Goal: Task Accomplishment & Management: Manage account settings

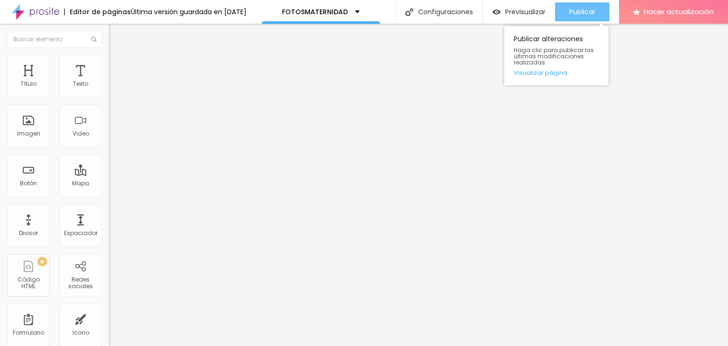
click at [585, 9] on font "Publicar" at bounding box center [582, 11] width 26 height 9
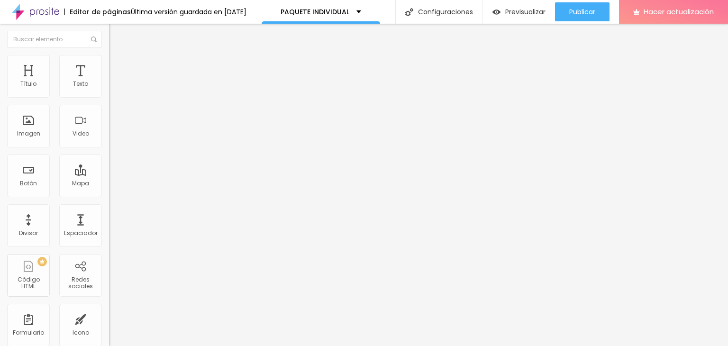
drag, startPoint x: 61, startPoint y: 50, endPoint x: 60, endPoint y: 58, distance: 8.5
click at [109, 58] on li "Estilo" at bounding box center [163, 59] width 109 height 9
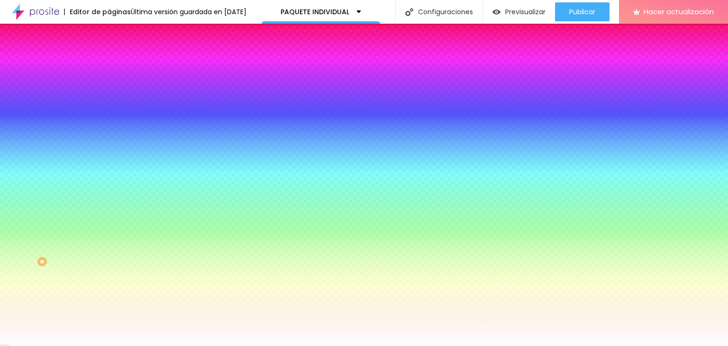
click at [115, 87] on font "Cambiar imagen" at bounding box center [140, 83] width 51 height 8
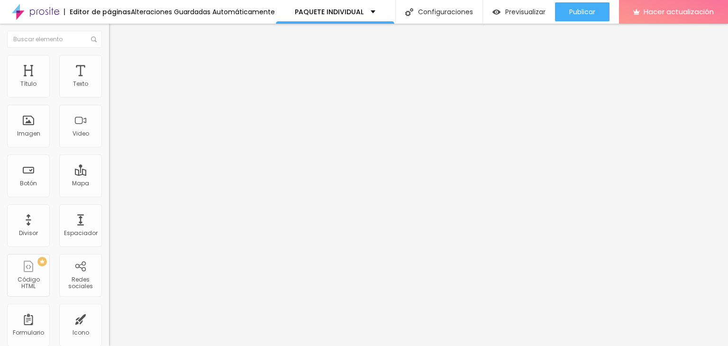
drag, startPoint x: 10, startPoint y: 204, endPoint x: 20, endPoint y: 200, distance: 10.6
click at [109, 201] on div "Editar null Estilo Avanzado Tipografía Restablecer Sombra ACTIVO Restablecer" at bounding box center [163, 185] width 109 height 322
drag, startPoint x: 23, startPoint y: 294, endPoint x: 28, endPoint y: 290, distance: 6.7
click at [109, 291] on div "Editar null Estilo Avanzado 24 Tamaño de fuente 0 Espacio entre letras 1.3 Altu…" at bounding box center [163, 185] width 109 height 322
click at [109, 229] on div "Editar null Estilo Avanzado 24 Tamaño de fuente 0 Espacio entre letras 1.3 Altu…" at bounding box center [163, 185] width 109 height 322
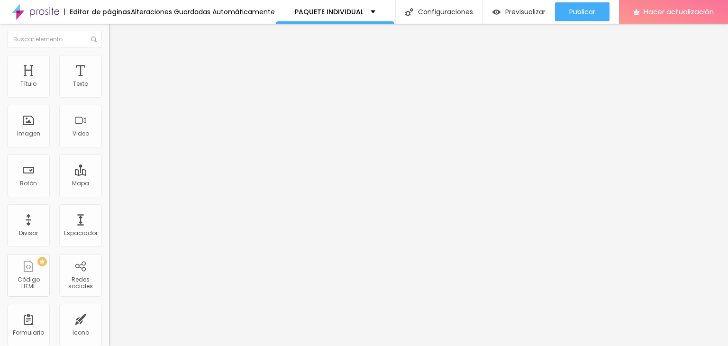
click at [109, 55] on img at bounding box center [113, 59] width 9 height 9
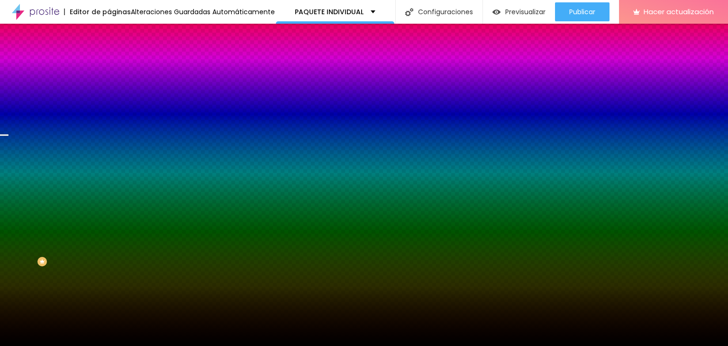
click at [115, 87] on font "Cambiar imagen" at bounding box center [140, 83] width 51 height 8
click at [109, 87] on span "Cambiar imagen" at bounding box center [137, 83] width 57 height 8
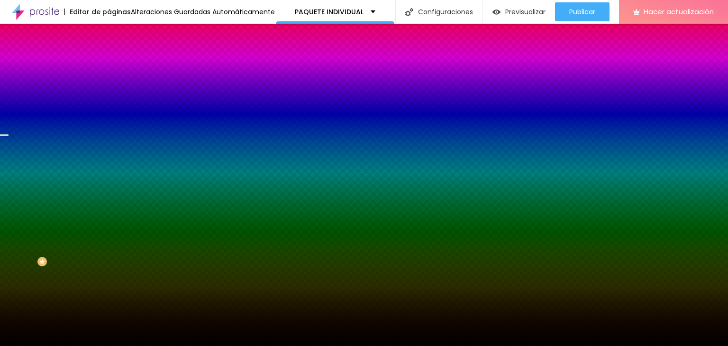
scroll to position [142, 0]
click at [115, 87] on font "Cambiar imagen" at bounding box center [140, 83] width 51 height 8
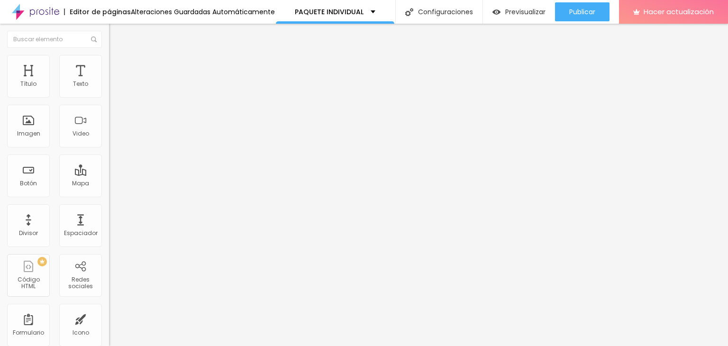
click at [109, 58] on img at bounding box center [113, 59] width 9 height 9
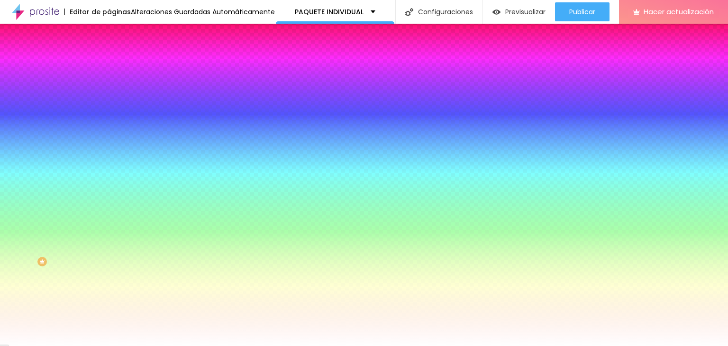
click at [115, 87] on font "Cambiar imagen" at bounding box center [140, 83] width 51 height 8
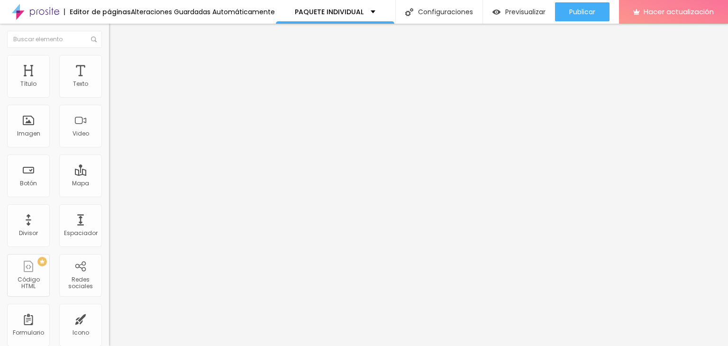
click at [109, 277] on div "Editar null Estilo Avanzado 24 Tamaño de fuente 0 Espacio entre letras 1.3 Altu…" at bounding box center [163, 185] width 109 height 322
click at [109, 250] on div "Editar null Estilo Avanzado 24 Tamaño de fuente 0 Espacio entre letras 1.3 Altu…" at bounding box center [163, 185] width 109 height 322
click at [109, 253] on div "Editar null Estilo Avanzado 24 Tamaño de fuente 0 Espacio entre letras 1.3 Altu…" at bounding box center [163, 185] width 109 height 322
click at [109, 59] on li "Estilo" at bounding box center [163, 59] width 109 height 9
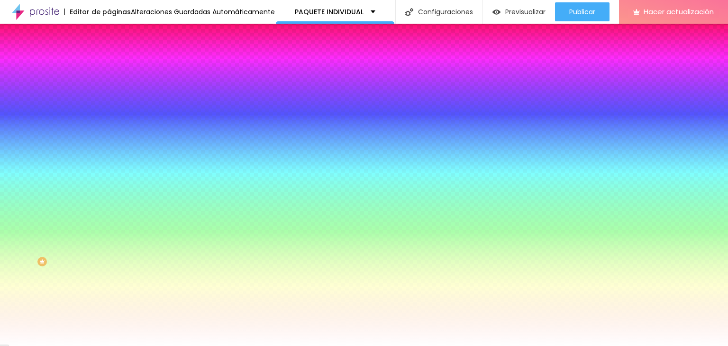
click at [115, 87] on font "Cambiar imagen" at bounding box center [140, 83] width 51 height 8
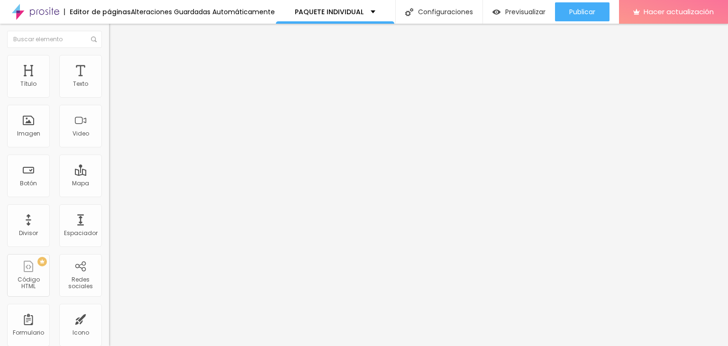
click at [115, 82] on font "Cambiar imagen" at bounding box center [140, 77] width 51 height 8
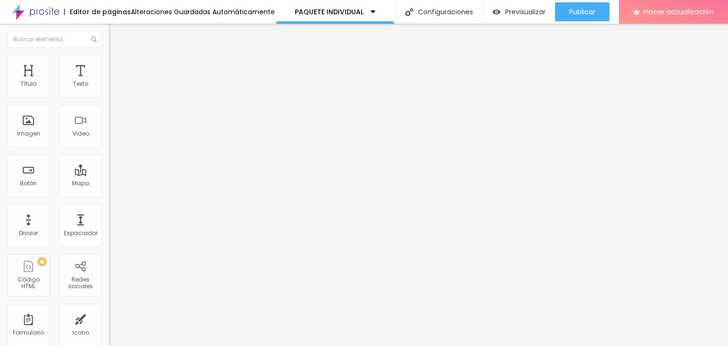
click at [115, 82] on font "Cambiar imagen" at bounding box center [140, 77] width 51 height 8
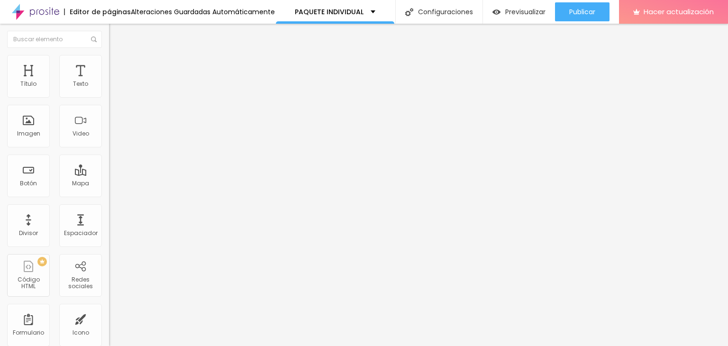
scroll to position [47, 0]
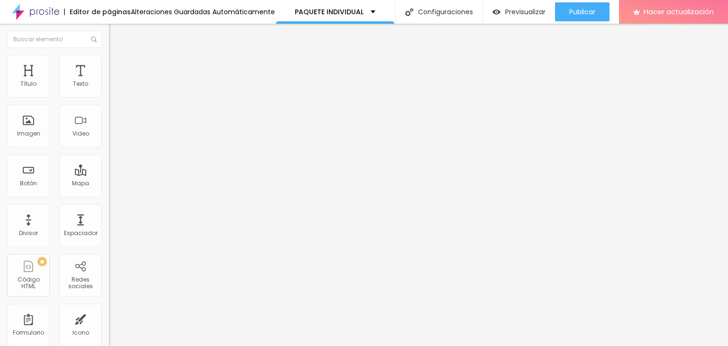
click at [118, 65] on font "Estilo" at bounding box center [125, 61] width 15 height 8
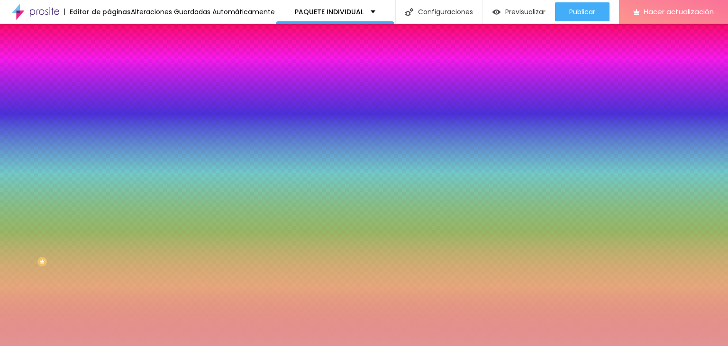
click at [115, 87] on font "Cambiar imagen" at bounding box center [140, 83] width 51 height 8
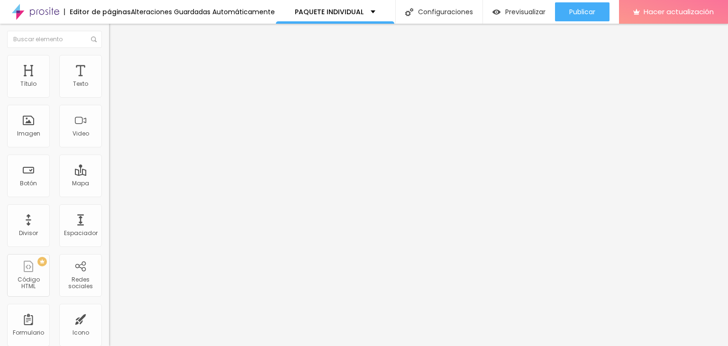
click at [109, 61] on img at bounding box center [113, 59] width 9 height 9
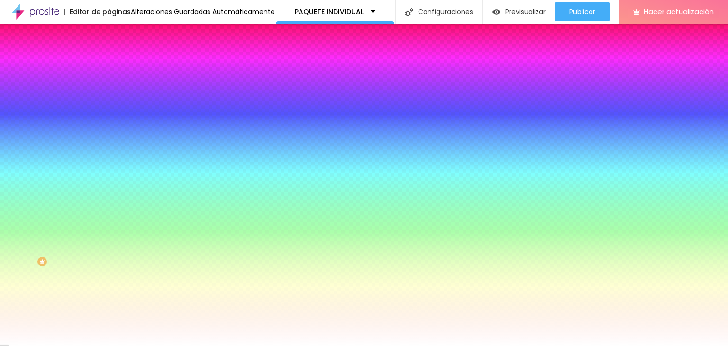
click at [115, 87] on font "Cambiar imagen" at bounding box center [140, 83] width 51 height 8
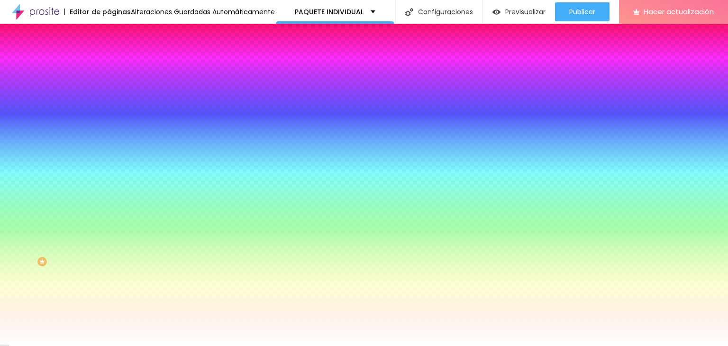
click at [115, 87] on font "Cambiar imagen" at bounding box center [140, 83] width 51 height 8
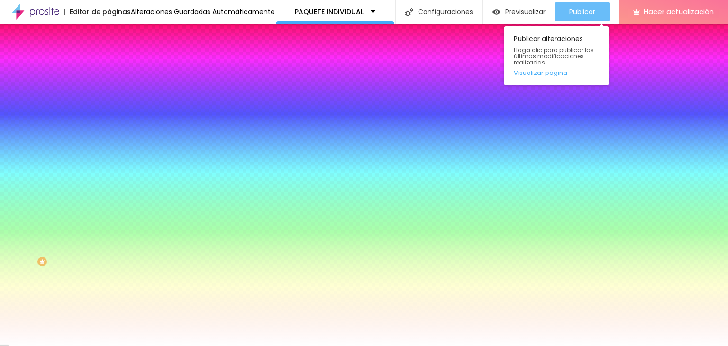
click at [580, 8] on font "Publicar" at bounding box center [582, 11] width 26 height 9
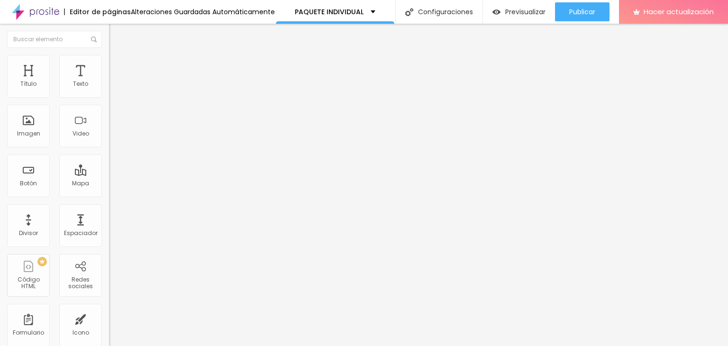
click at [109, 195] on input "jesusvera.alboompro.com/fotosmaternidad" at bounding box center [166, 190] width 114 height 9
type input "j"
paste input "[DOMAIN_NAME][URL]"
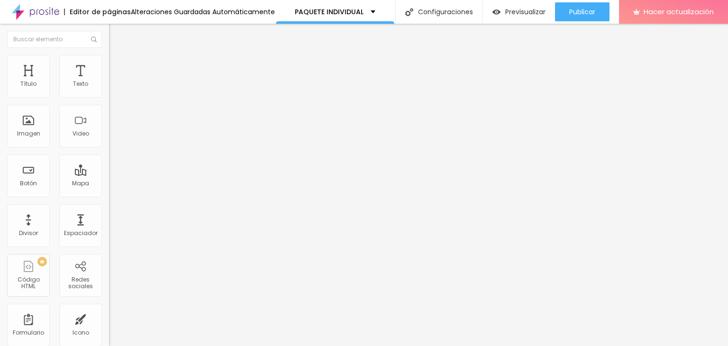
scroll to position [0, 34]
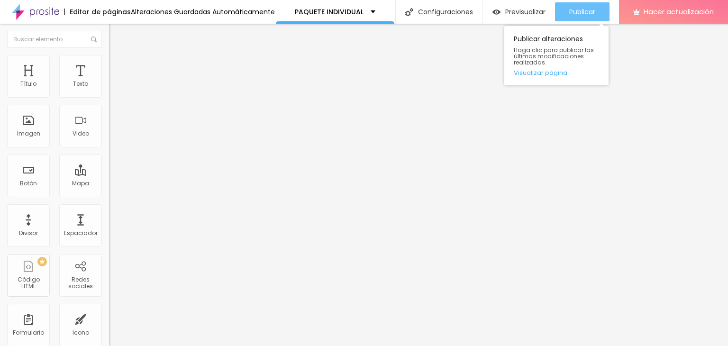
type input "[DOMAIN_NAME][URL]"
click at [573, 17] on div "Publicar" at bounding box center [582, 11] width 26 height 19
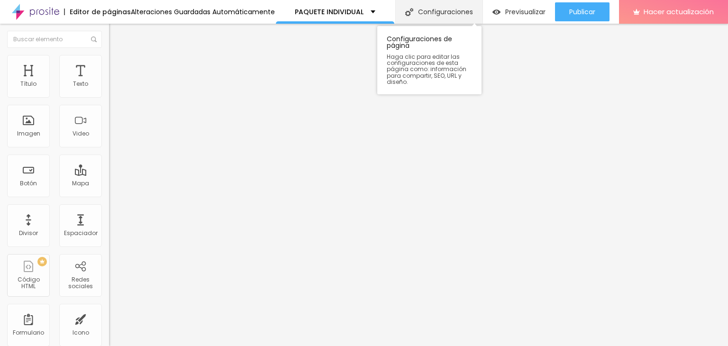
click at [427, 6] on div "Configuraciones" at bounding box center [438, 12] width 87 height 24
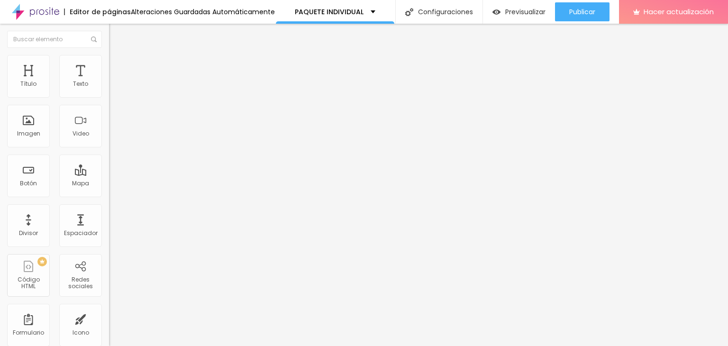
drag, startPoint x: 268, startPoint y: 155, endPoint x: 293, endPoint y: 159, distance: 24.9
drag, startPoint x: 266, startPoint y: 162, endPoint x: 309, endPoint y: 155, distance: 43.2
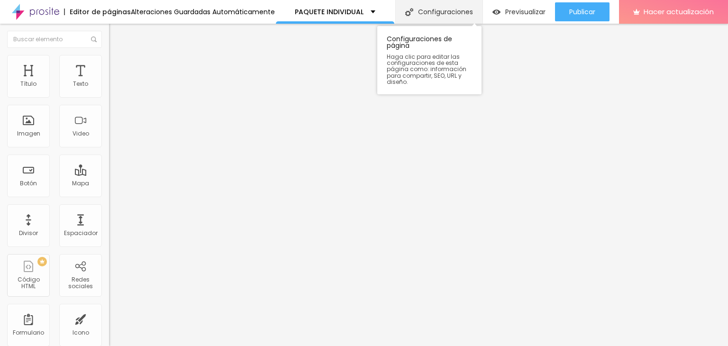
click at [443, 14] on font "Configuraciones" at bounding box center [445, 11] width 55 height 9
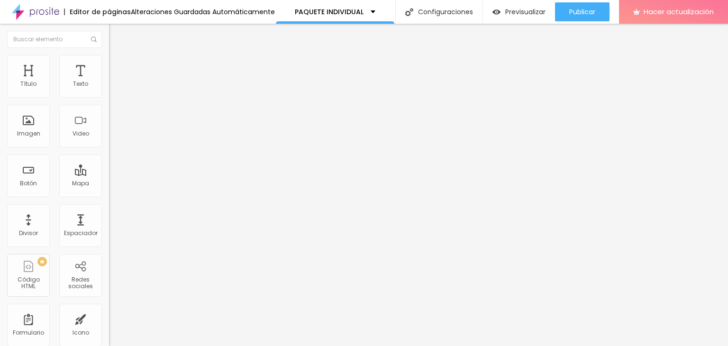
scroll to position [71, 0]
type input "M"
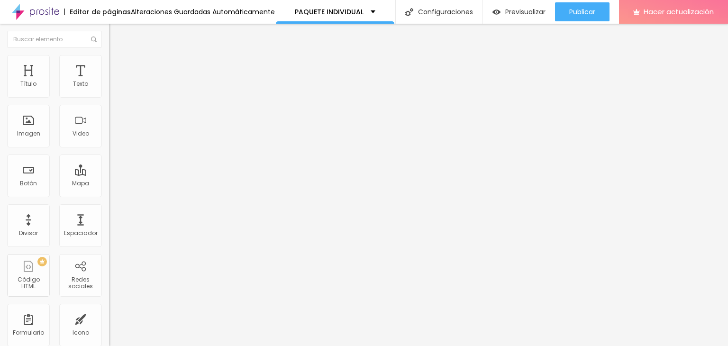
scroll to position [71, 0]
type input "INDIVIDUAL"
type textarea "Sesiones individual"
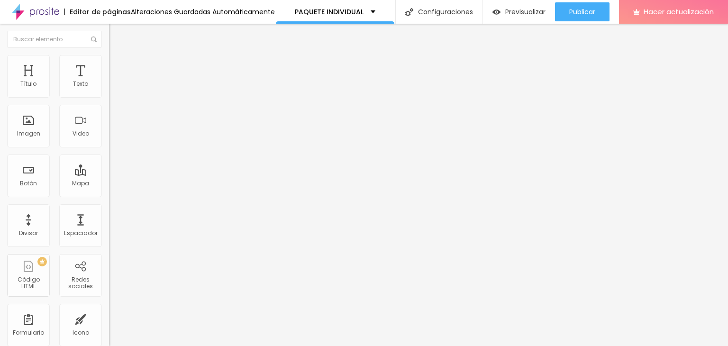
scroll to position [9, 0]
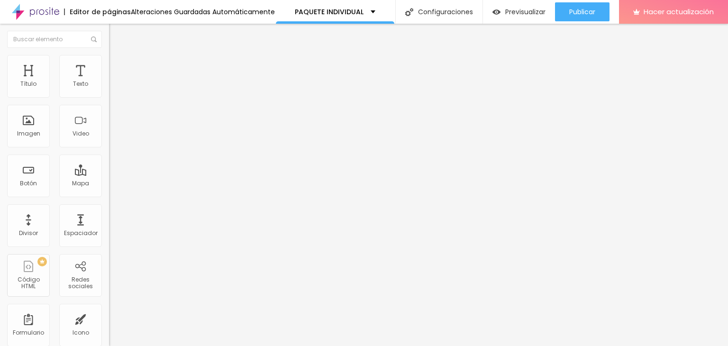
type input "M"
type input "i"
type input "INDIVIDUAL"
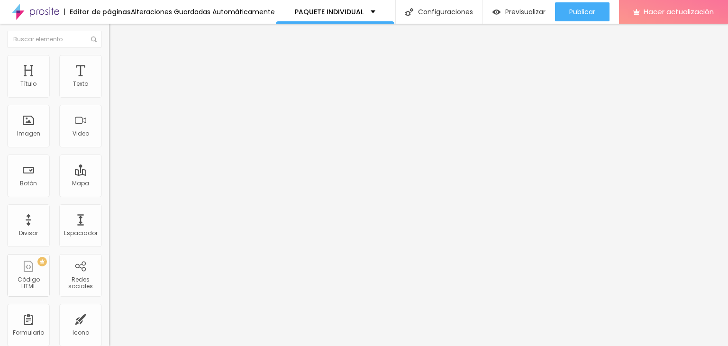
type textarea "Paquetes disponibles"
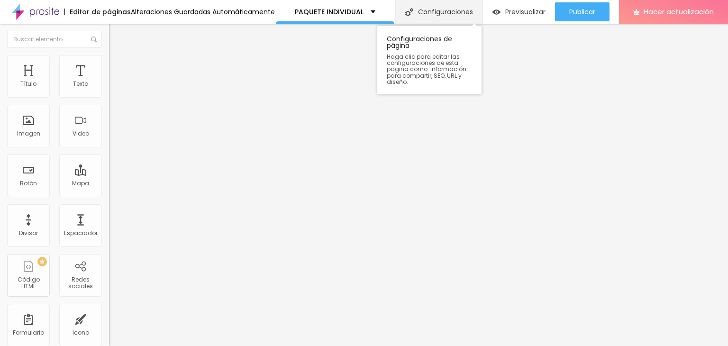
click at [442, 18] on div "Configuraciones" at bounding box center [438, 12] width 87 height 24
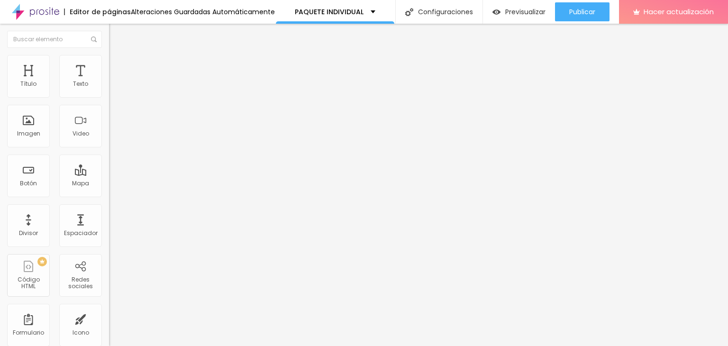
drag, startPoint x: 269, startPoint y: 156, endPoint x: 334, endPoint y: 155, distance: 64.5
drag, startPoint x: 423, startPoint y: 157, endPoint x: 389, endPoint y: 157, distance: 34.1
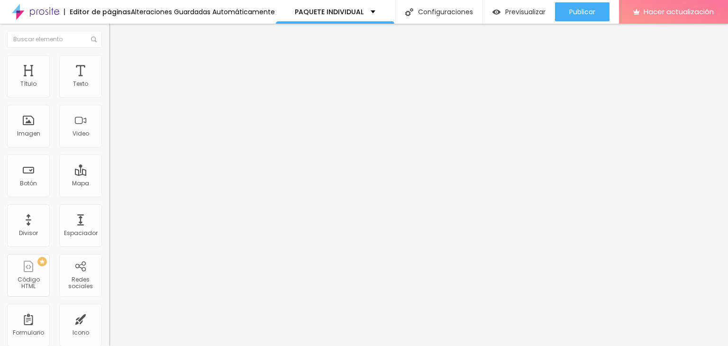
drag, startPoint x: 270, startPoint y: 160, endPoint x: 432, endPoint y: 164, distance: 162.2
drag, startPoint x: 391, startPoint y: 157, endPoint x: 369, endPoint y: 236, distance: 81.5
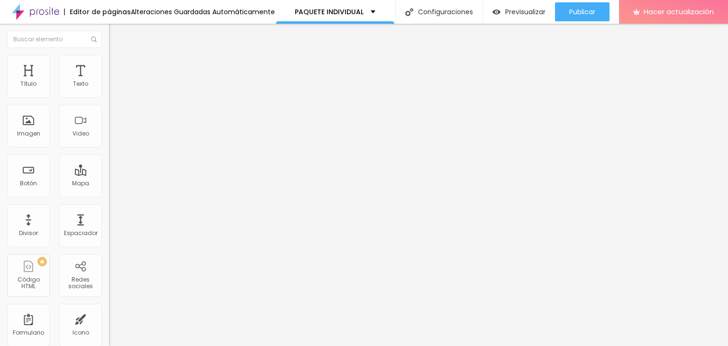
drag, startPoint x: 269, startPoint y: 160, endPoint x: 424, endPoint y: 162, distance: 154.6
drag, startPoint x: 407, startPoint y: 159, endPoint x: 395, endPoint y: 160, distance: 11.9
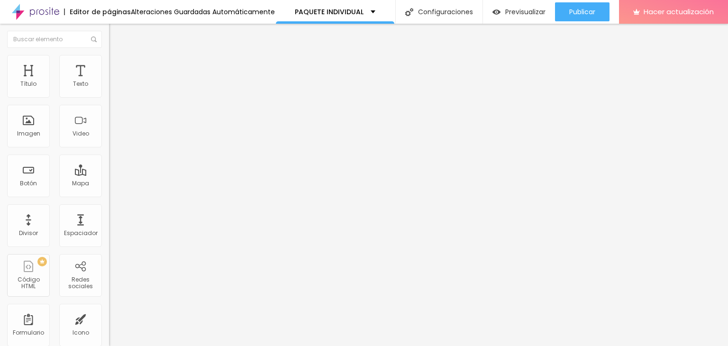
drag, startPoint x: 281, startPoint y: 112, endPoint x: 464, endPoint y: 112, distance: 183.5
copy font "https://jesusvera.alboompro.com/paquete-individual"
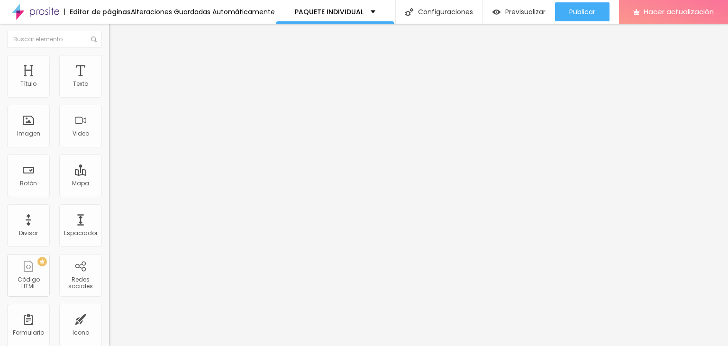
click at [109, 68] on ul "Contenido Estilo Avanzado" at bounding box center [163, 60] width 109 height 28
click at [109, 63] on li "Estilo" at bounding box center [163, 59] width 109 height 9
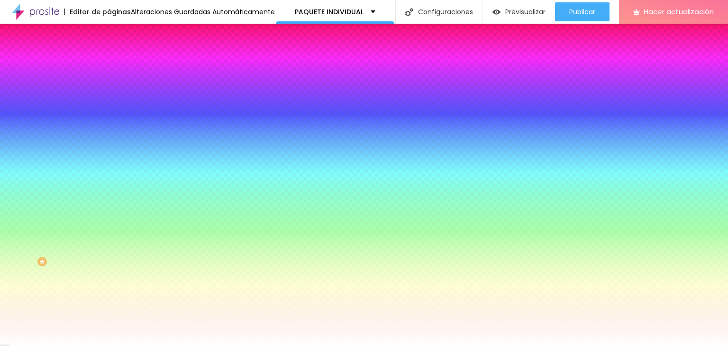
click at [115, 87] on font "Cambiar imagen" at bounding box center [140, 83] width 51 height 8
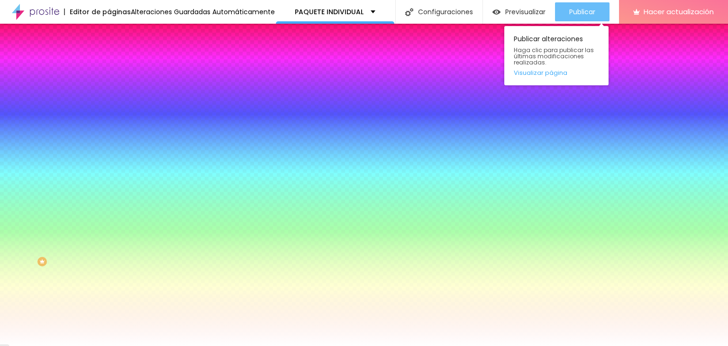
click at [574, 17] on div "Publicar" at bounding box center [582, 11] width 26 height 19
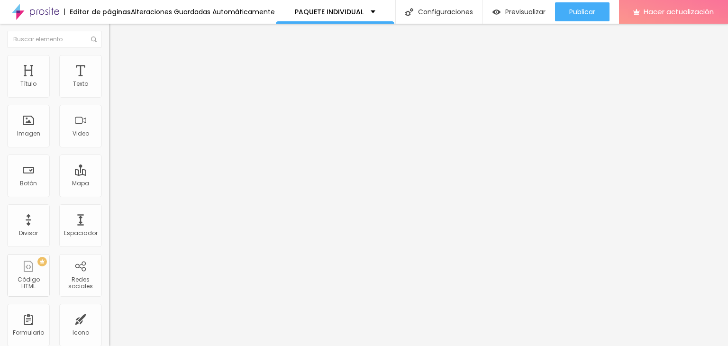
click at [109, 63] on li "Estilo" at bounding box center [163, 59] width 109 height 9
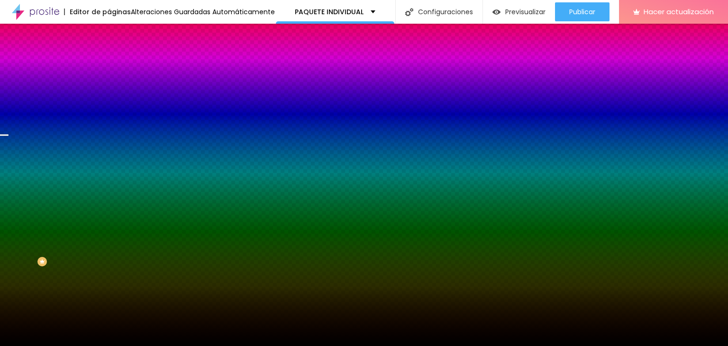
click at [115, 87] on font "Cambiar imagen" at bounding box center [140, 83] width 51 height 8
click at [109, 99] on font "Paralaje" at bounding box center [121, 95] width 24 height 8
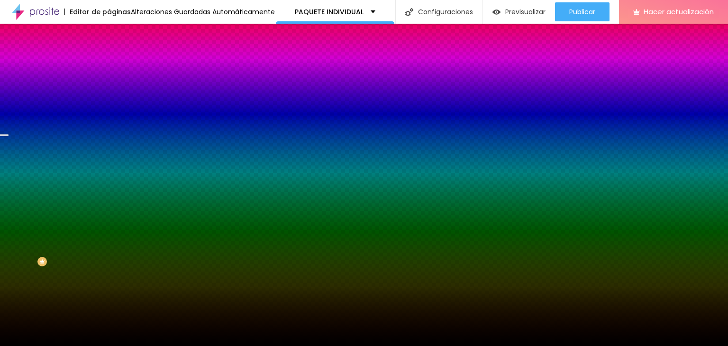
click at [109, 99] on font "Paralaje" at bounding box center [121, 95] width 24 height 8
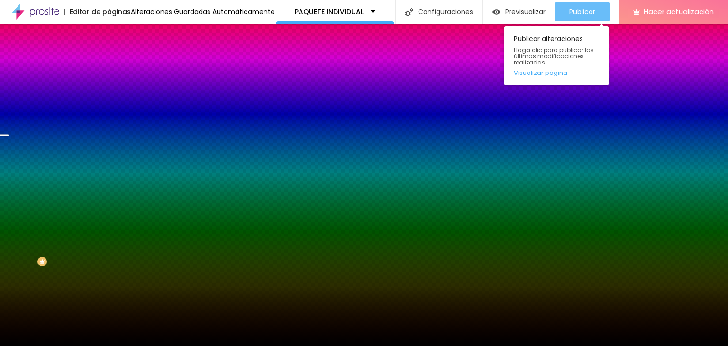
click at [564, 12] on button "Publicar" at bounding box center [582, 11] width 55 height 19
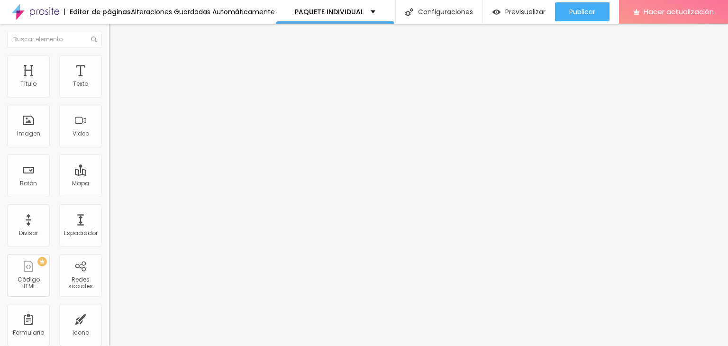
click at [109, 64] on li "Avanzado" at bounding box center [163, 68] width 109 height 9
click at [109, 62] on li "Estilo" at bounding box center [163, 59] width 109 height 9
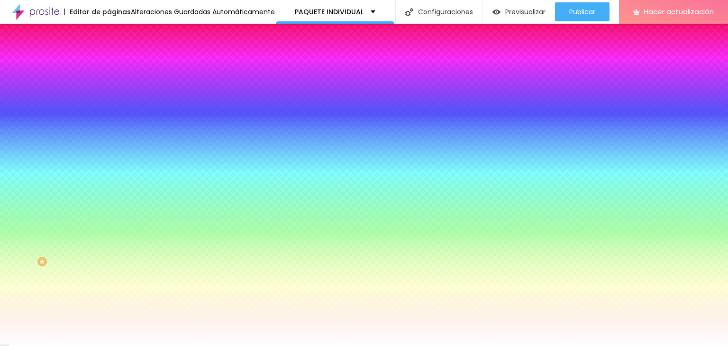
click at [115, 87] on font "Cambiar imagen" at bounding box center [140, 83] width 51 height 8
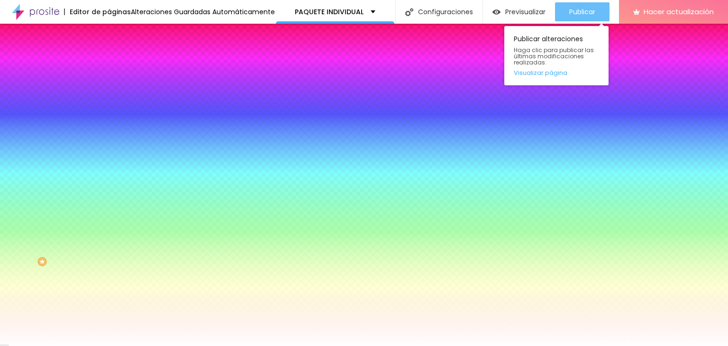
click at [569, 3] on div "Publicar" at bounding box center [582, 11] width 26 height 19
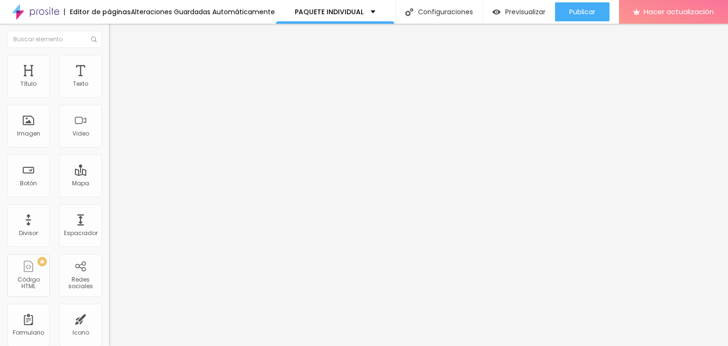
click at [109, 195] on input "jesusvera.alboompro.com/fotosindividual" at bounding box center [166, 190] width 114 height 9
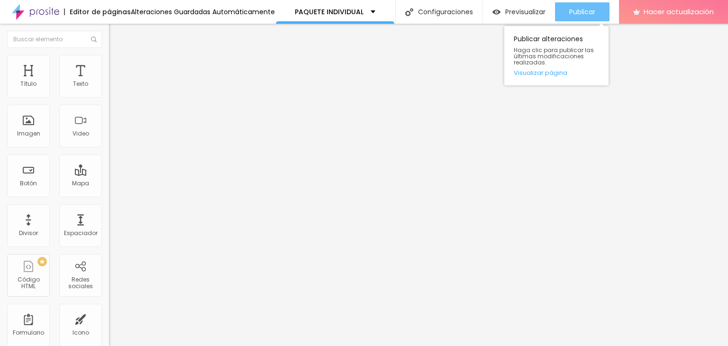
click at [569, 9] on font "Publicar" at bounding box center [582, 11] width 26 height 9
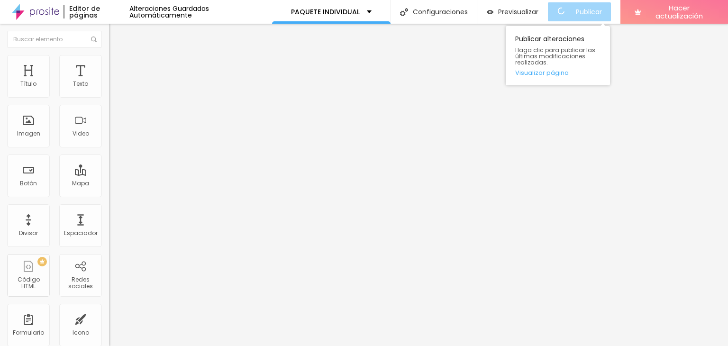
scroll to position [0, 0]
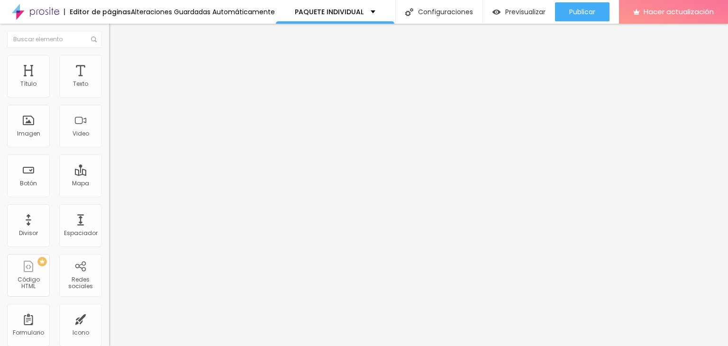
click at [109, 193] on input "jesusvera.alboompro.com/fotosindividual" at bounding box center [166, 190] width 114 height 9
type input "j"
paste input "jesusvera.alboompro.com/fotosindividual"
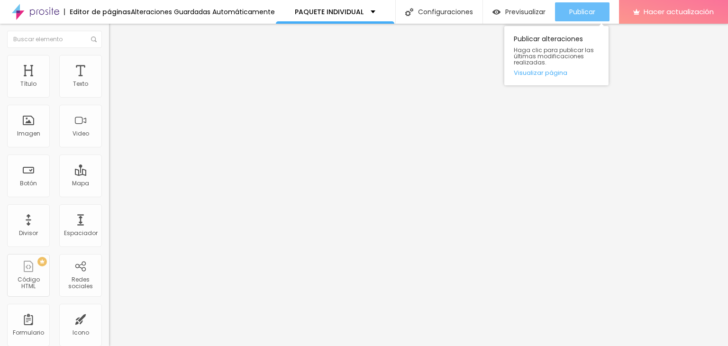
click at [577, 10] on font "Publicar" at bounding box center [582, 11] width 26 height 9
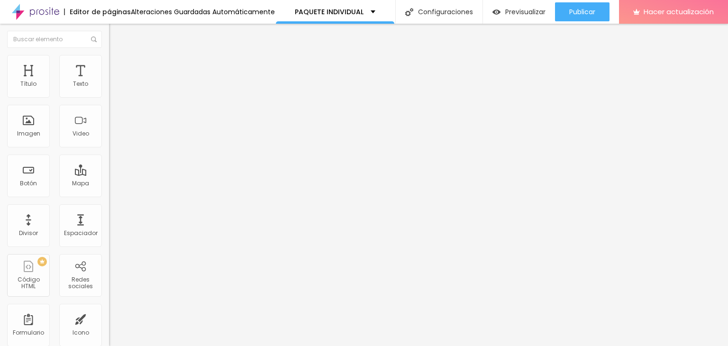
click at [109, 195] on input "jesusvera.alboompro.com/fotosindividual" at bounding box center [166, 190] width 114 height 9
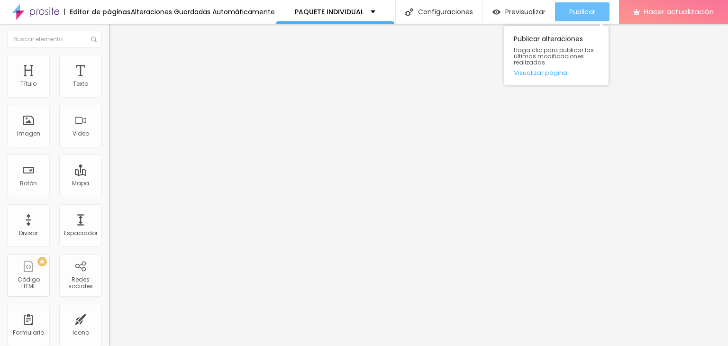
click at [591, 7] on font "Publicar" at bounding box center [582, 11] width 26 height 9
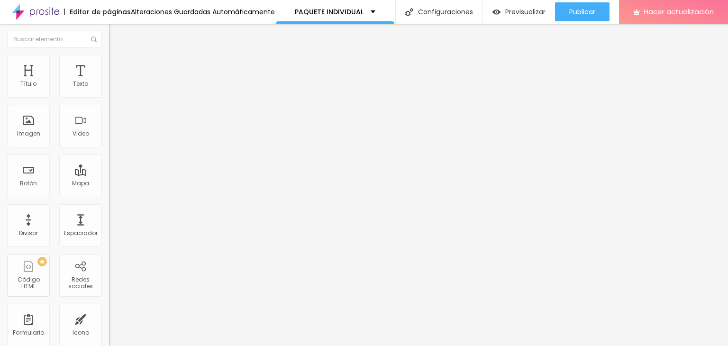
click at [109, 195] on input "https//jesusvera.alboompro.com/fotosindividual" at bounding box center [166, 190] width 114 height 9
type input "h"
paste input "[URL][DOMAIN_NAME]"
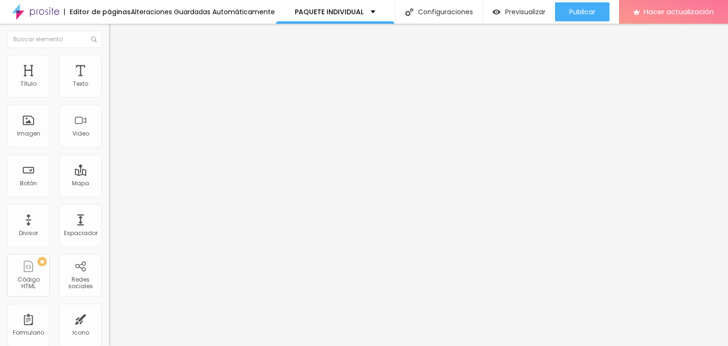
scroll to position [0, 55]
type input "[URL][DOMAIN_NAME]"
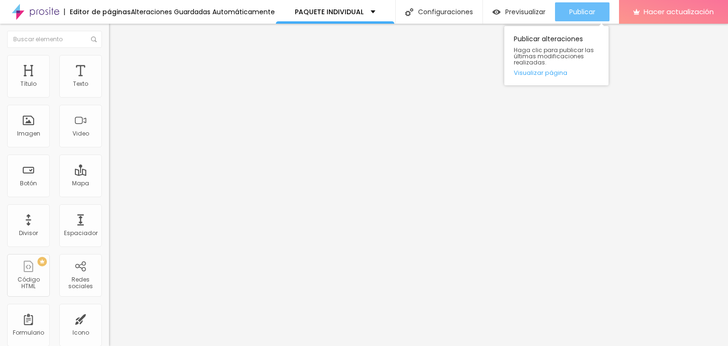
click at [574, 10] on font "Publicar" at bounding box center [582, 11] width 26 height 9
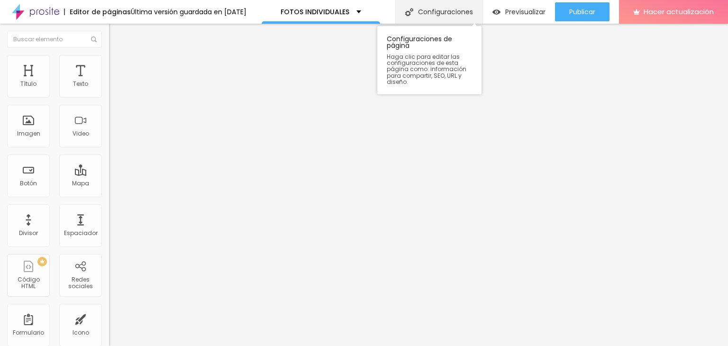
click at [420, 18] on div "Configuraciones" at bounding box center [438, 12] width 87 height 24
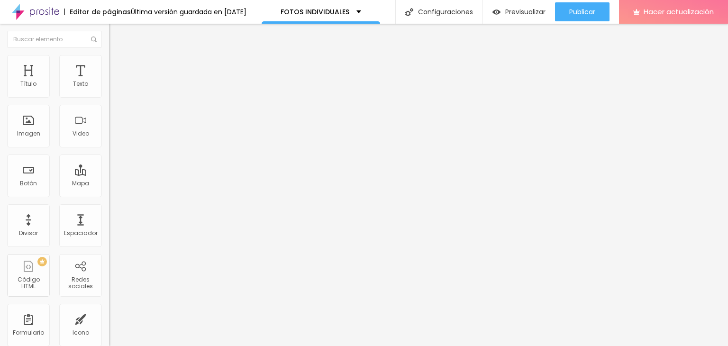
drag, startPoint x: 269, startPoint y: 155, endPoint x: 292, endPoint y: 156, distance: 22.8
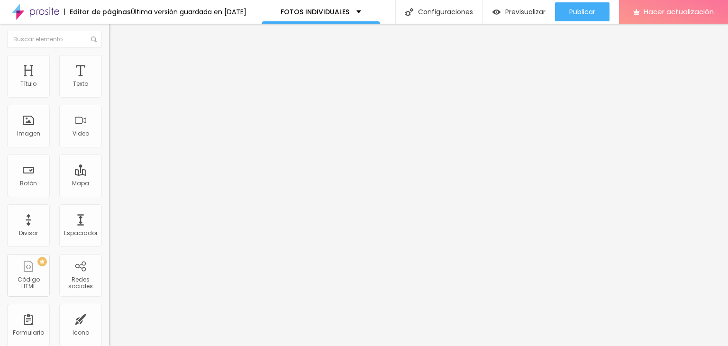
scroll to position [61, 0]
drag, startPoint x: 267, startPoint y: 156, endPoint x: 322, endPoint y: 158, distance: 55.0
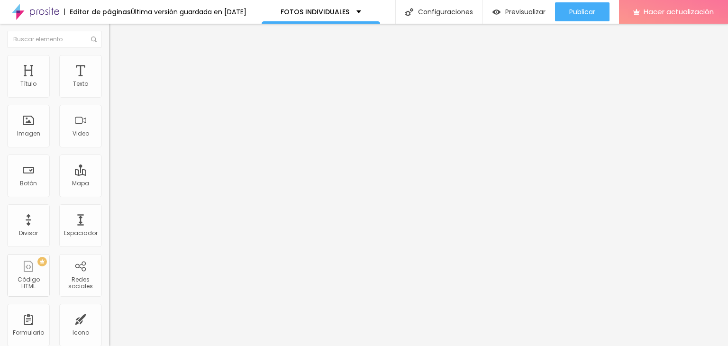
drag, startPoint x: 311, startPoint y: 188, endPoint x: 303, endPoint y: 168, distance: 21.7
drag, startPoint x: 281, startPoint y: 127, endPoint x: 451, endPoint y: 131, distance: 170.7
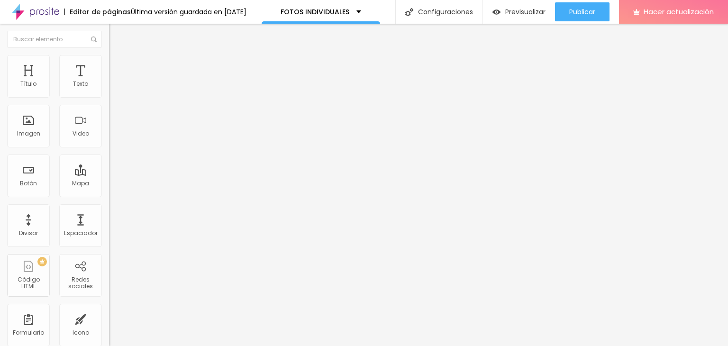
copy font "[URL][DOMAIN_NAME]"
click at [109, 60] on img at bounding box center [113, 59] width 9 height 9
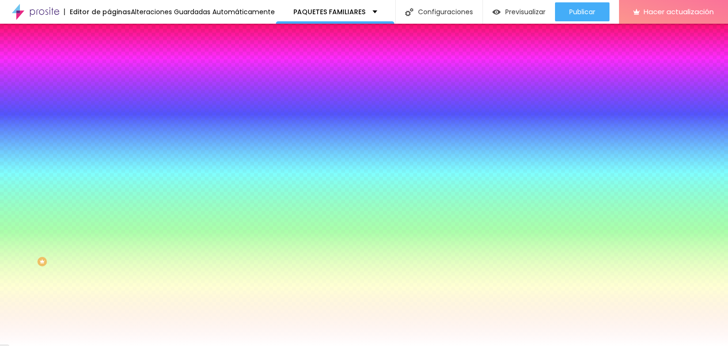
click at [115, 87] on font "Cambiar imagen" at bounding box center [140, 83] width 51 height 8
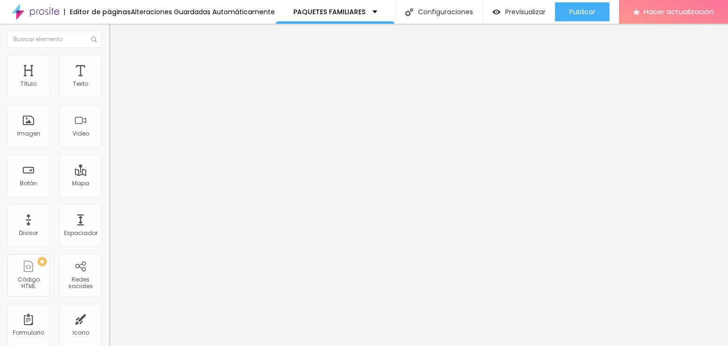
click at [109, 57] on img at bounding box center [113, 59] width 9 height 9
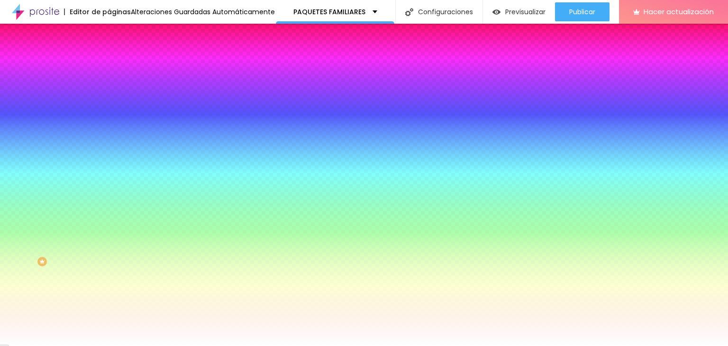
click at [115, 87] on font "Cambiar imagen" at bounding box center [140, 83] width 51 height 8
drag, startPoint x: 433, startPoint y: 194, endPoint x: 443, endPoint y: 201, distance: 12.5
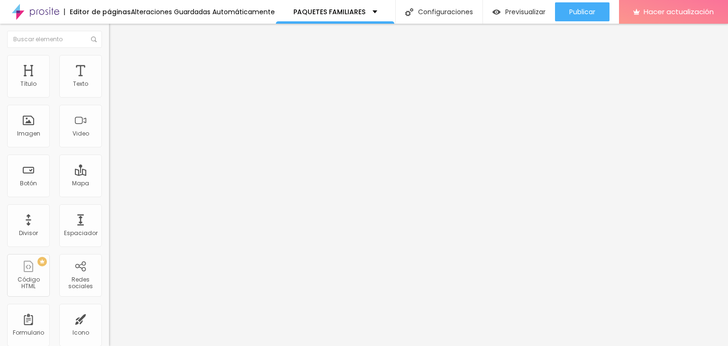
click at [118, 65] on font "Estilo" at bounding box center [125, 61] width 15 height 8
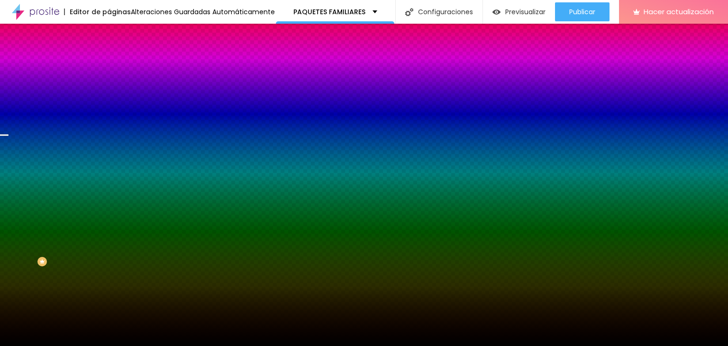
click at [109, 87] on span "Cambiar imagen" at bounding box center [137, 83] width 57 height 8
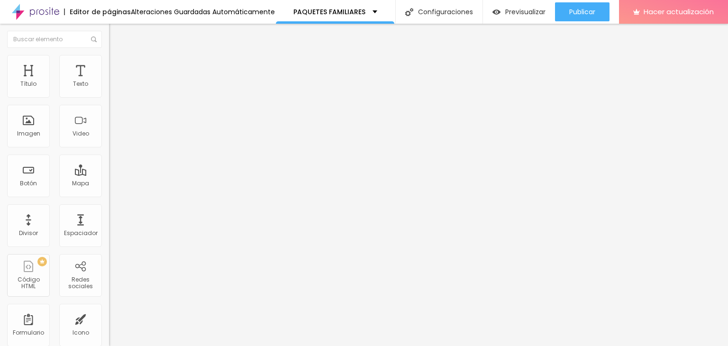
click at [109, 55] on li "Estilo" at bounding box center [163, 59] width 109 height 9
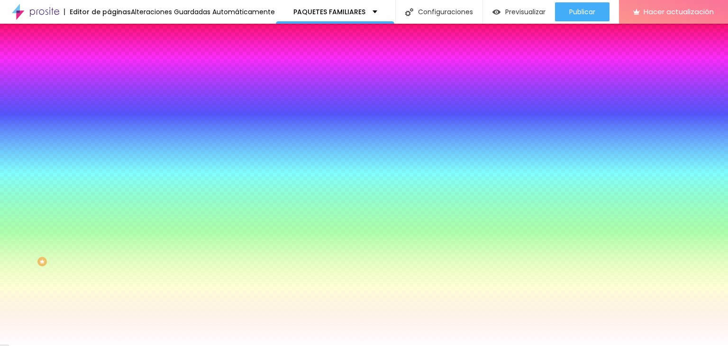
click at [115, 87] on font "Cambiar imagen" at bounding box center [140, 83] width 51 height 8
drag, startPoint x: 224, startPoint y: 226, endPoint x: 312, endPoint y: 252, distance: 91.9
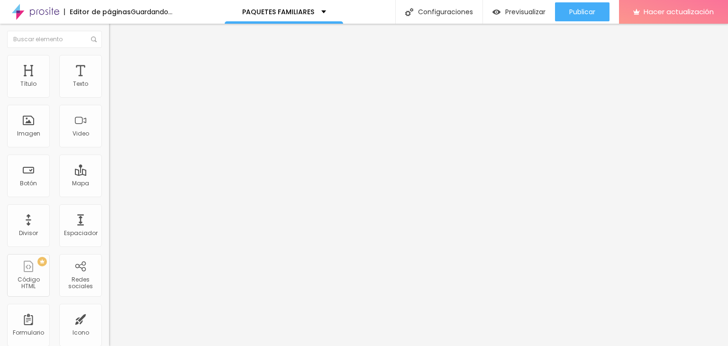
click at [115, 82] on font "Cambiar imagen" at bounding box center [140, 77] width 51 height 8
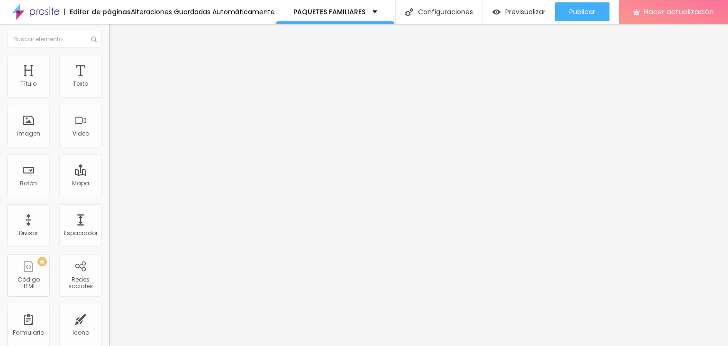
scroll to position [758, 0]
click at [115, 82] on font "Cambiar imagen" at bounding box center [140, 77] width 51 height 8
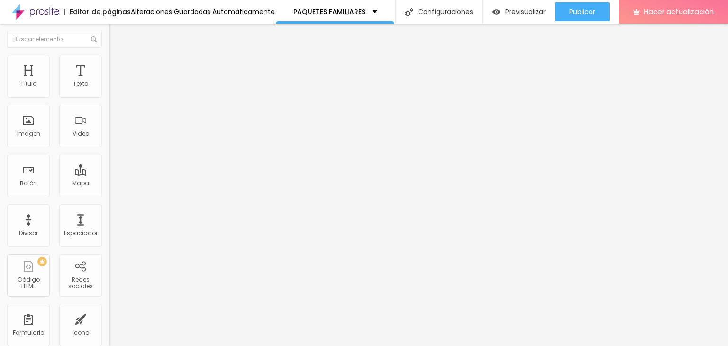
drag, startPoint x: 353, startPoint y: 142, endPoint x: 360, endPoint y: 145, distance: 8.3
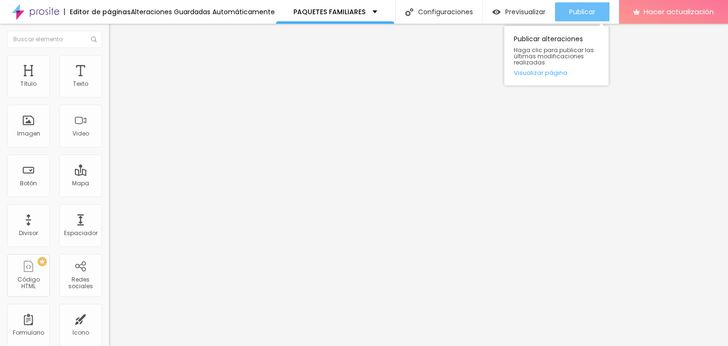
click at [563, 15] on button "Publicar" at bounding box center [582, 11] width 55 height 19
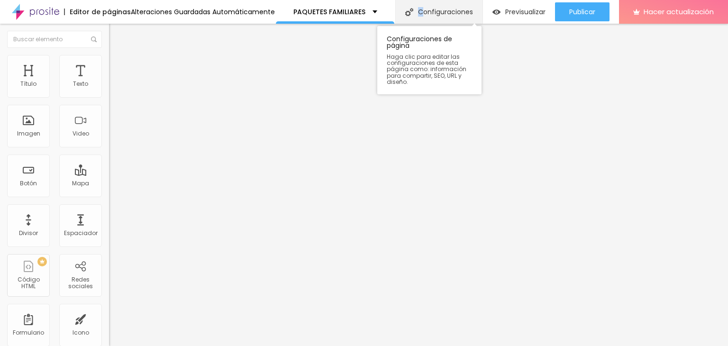
drag, startPoint x: 419, startPoint y: 11, endPoint x: 416, endPoint y: 18, distance: 7.0
click at [416, 18] on div "Configuraciones" at bounding box center [438, 12] width 87 height 24
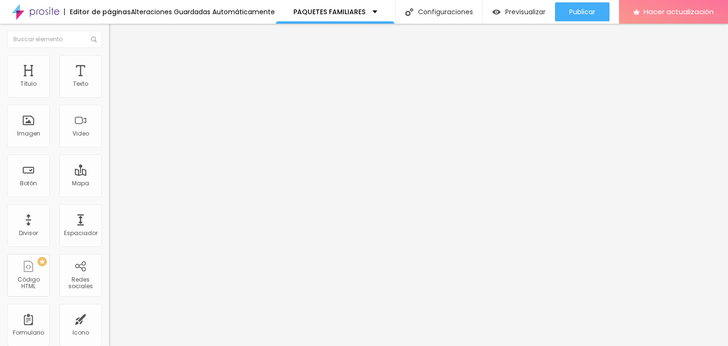
type input "M"
type input "FAMILIAR"
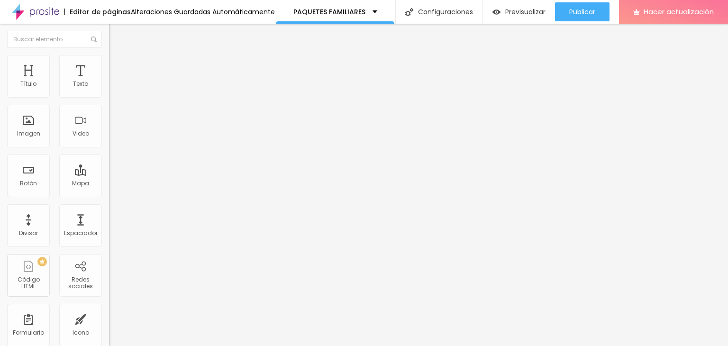
type textarea "Sesiones Familiar"
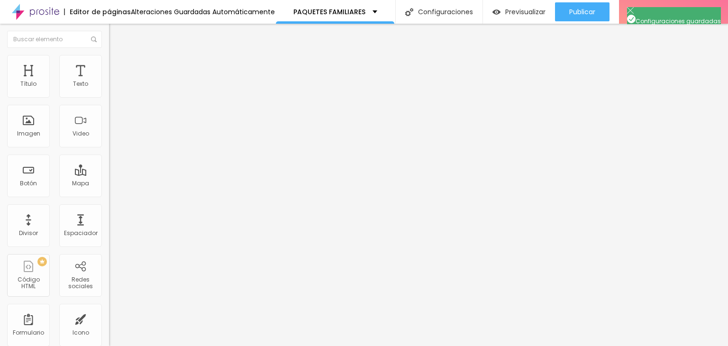
type input "M"
type input "f"
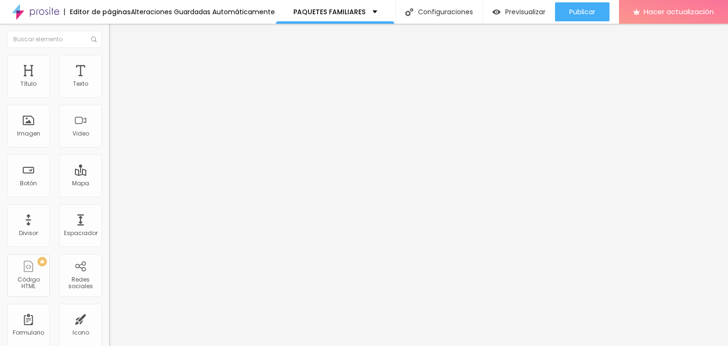
type input "D"
type input "Familiar"
type textarea "Paquetes disponibles Familiares"
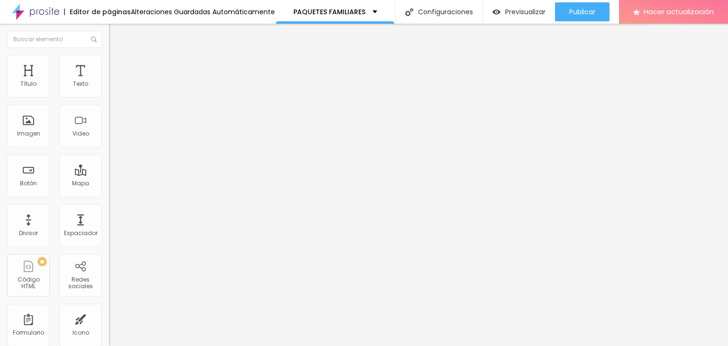
drag, startPoint x: 270, startPoint y: 158, endPoint x: 277, endPoint y: 157, distance: 7.1
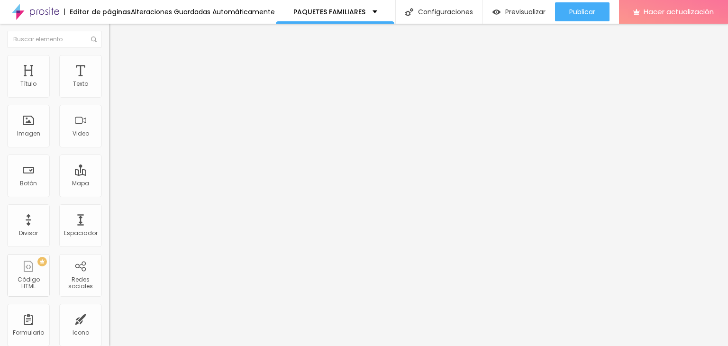
drag, startPoint x: 269, startPoint y: 156, endPoint x: 281, endPoint y: 157, distance: 11.4
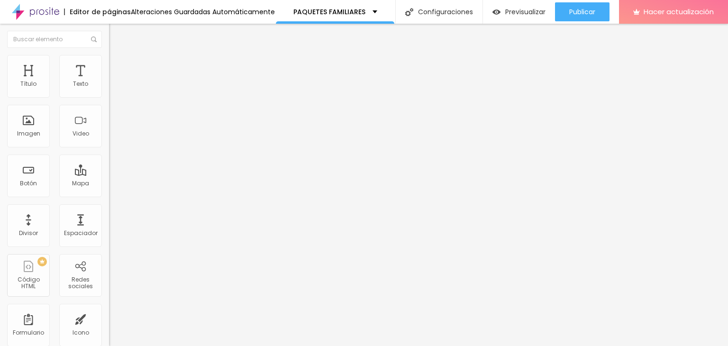
drag, startPoint x: 281, startPoint y: 133, endPoint x: 467, endPoint y: 127, distance: 186.4
copy font "[URL][DOMAIN_NAME]"
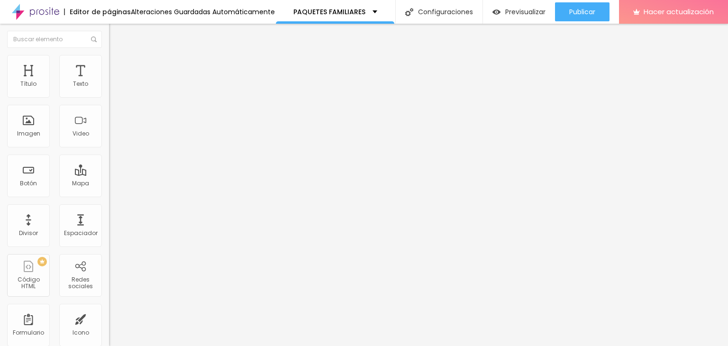
click at [109, 55] on img at bounding box center [113, 59] width 9 height 9
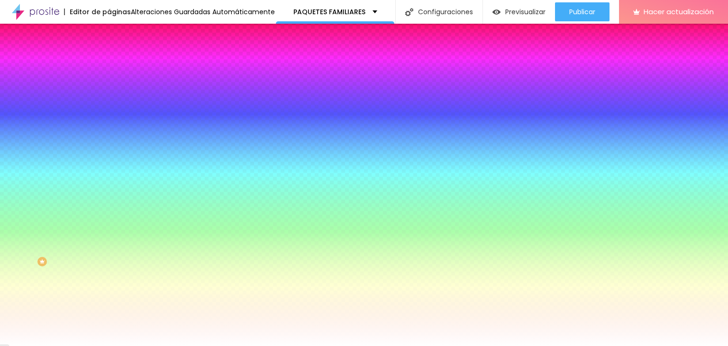
click at [115, 87] on font "Cambiar imagen" at bounding box center [140, 83] width 51 height 8
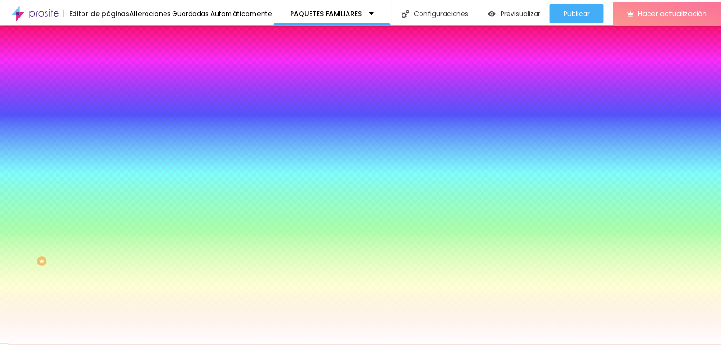
scroll to position [427, 0]
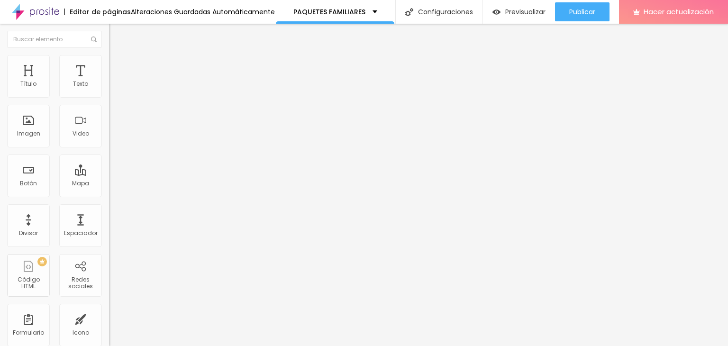
click at [109, 140] on button "button" at bounding box center [115, 135] width 13 height 10
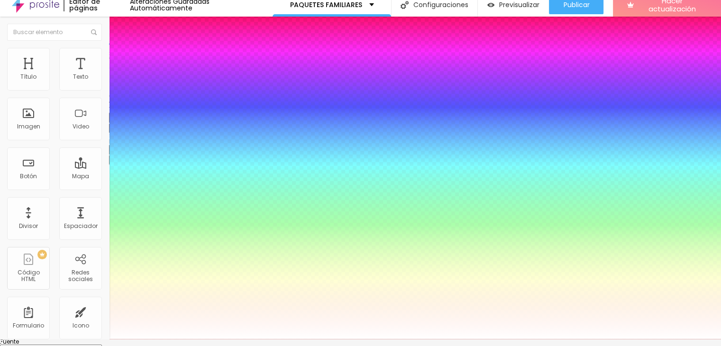
scroll to position [92, 0]
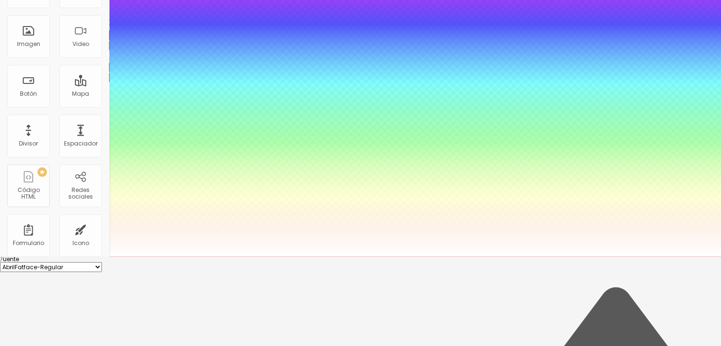
type input "1"
type input "#886666"
type input "1"
type input "#705757"
type input "1"
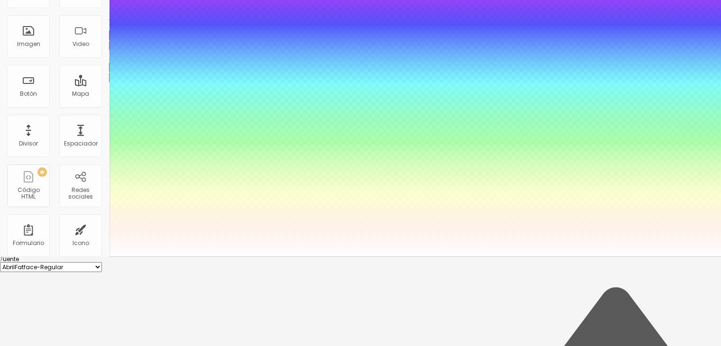
type input "#695252"
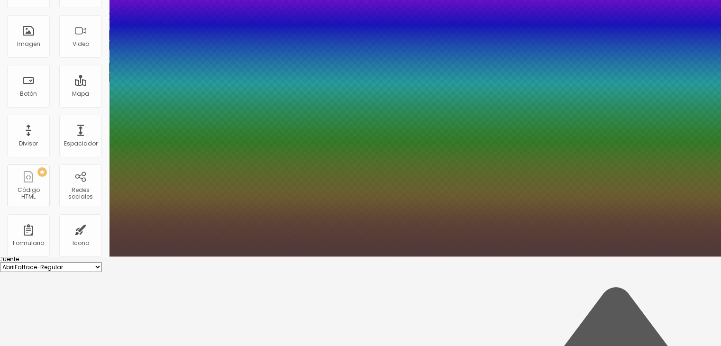
type input "1"
type input "#5A4545"
type input "1"
type input "#4E3B3B"
type input "1"
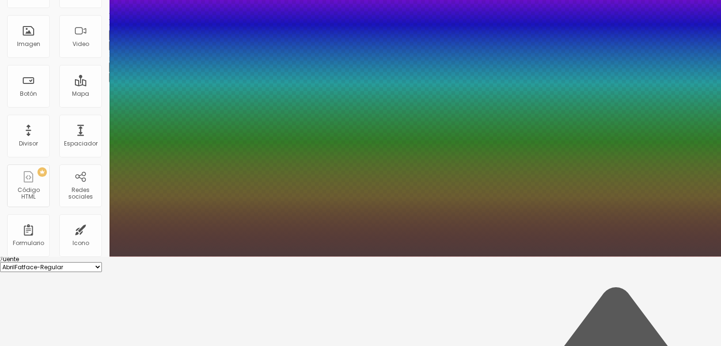
type input "#362B2B"
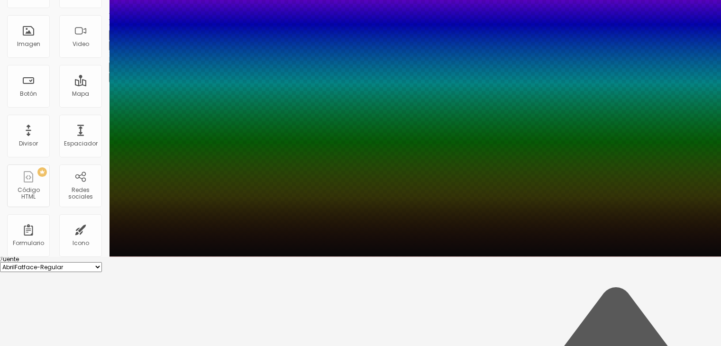
type input "1"
type input "#0A0909"
type input "1"
type input "#000000"
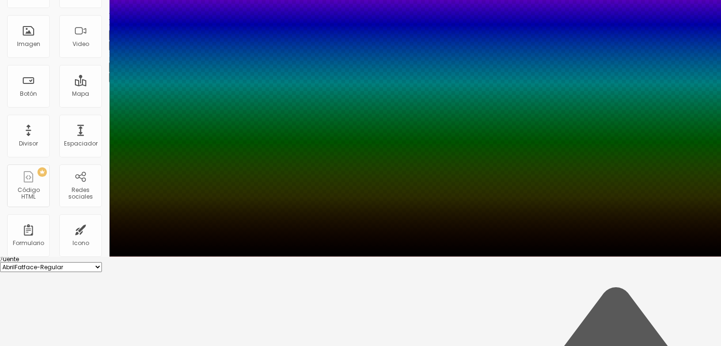
type input "1"
type input "#030303"
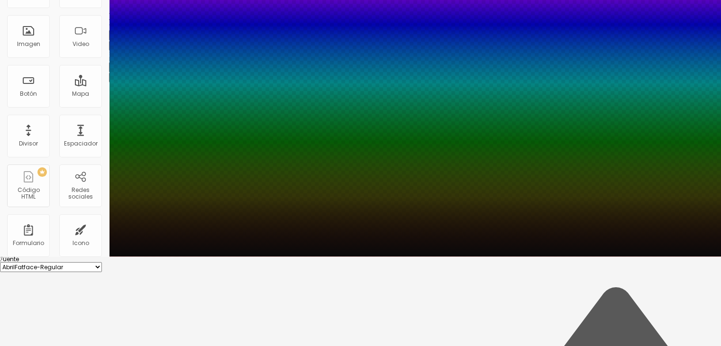
type input "1"
type input "#050505"
type input "1"
type input "#0A0A0A"
type input "1"
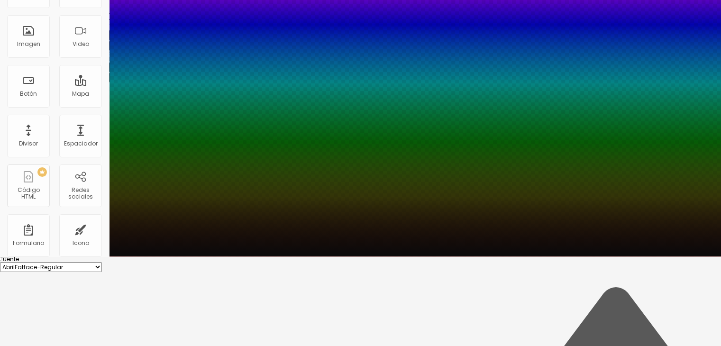
type input "#0C0B0B"
type input "1"
type input "#111010"
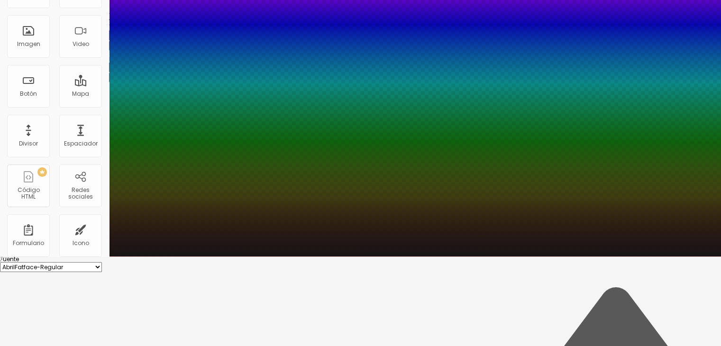
type input "1"
type input "#110F0F"
type input "1"
type input "#181515"
type input "1"
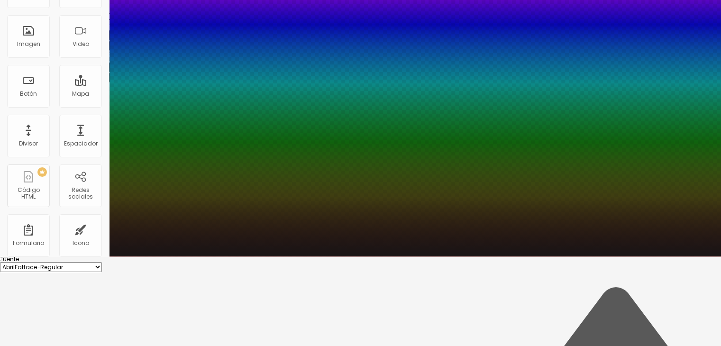
type input "#1B1818"
type input "1"
type input "#1E1B1B"
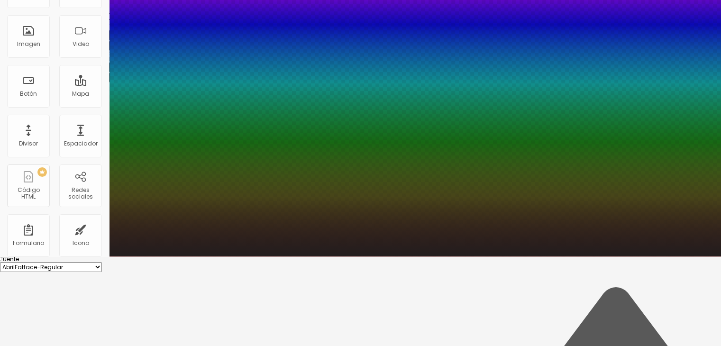
drag, startPoint x: 146, startPoint y: 315, endPoint x: 139, endPoint y: 334, distance: 20.7
click at [139, 256] on div at bounding box center [360, 83] width 721 height 346
click at [47, 256] on div at bounding box center [360, 256] width 721 height 0
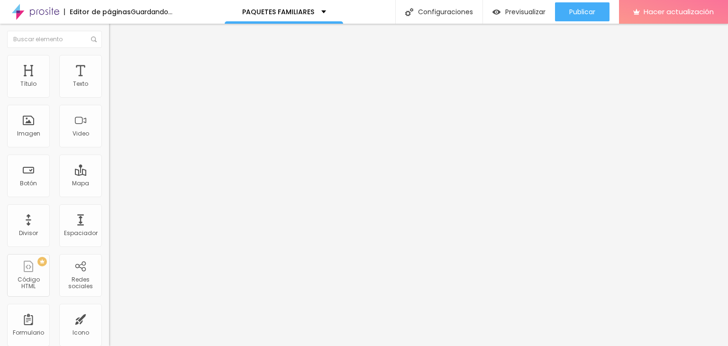
click at [109, 277] on div "Editar null Estilo Avanzado Tamaño Título 1 H1 Título 2 H2 Título 3 H3 Título 4…" at bounding box center [163, 185] width 109 height 322
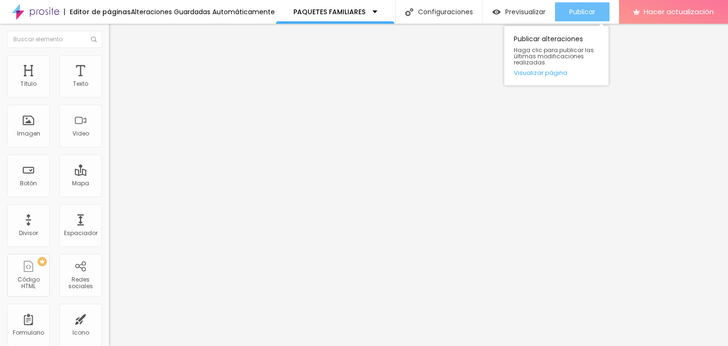
click at [589, 11] on font "Publicar" at bounding box center [582, 11] width 26 height 9
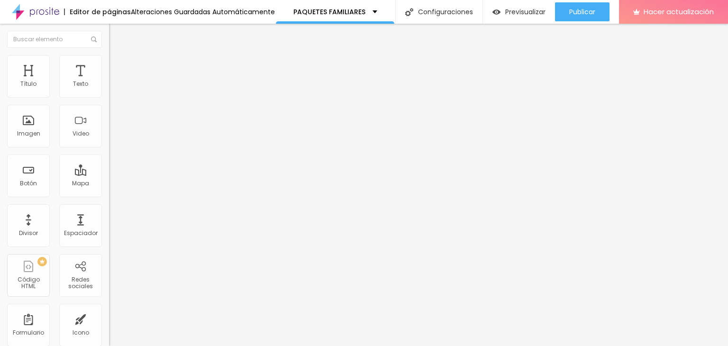
click at [118, 64] on font "Estilo" at bounding box center [125, 61] width 15 height 8
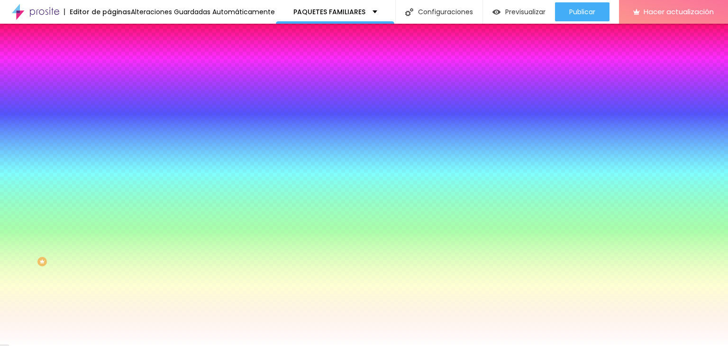
click at [109, 129] on div at bounding box center [163, 129] width 109 height 0
drag, startPoint x: 97, startPoint y: 193, endPoint x: 94, endPoint y: 183, distance: 11.2
click at [94, 183] on div at bounding box center [364, 173] width 728 height 346
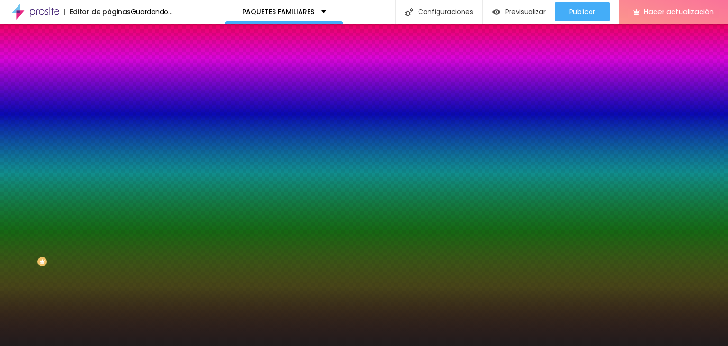
drag, startPoint x: 46, startPoint y: 231, endPoint x: 23, endPoint y: 248, distance: 28.5
click at [23, 248] on div at bounding box center [364, 173] width 728 height 346
type input "#191616"
drag, startPoint x: 93, startPoint y: 186, endPoint x: 93, endPoint y: 200, distance: 13.3
click at [93, 200] on div at bounding box center [364, 173] width 728 height 346
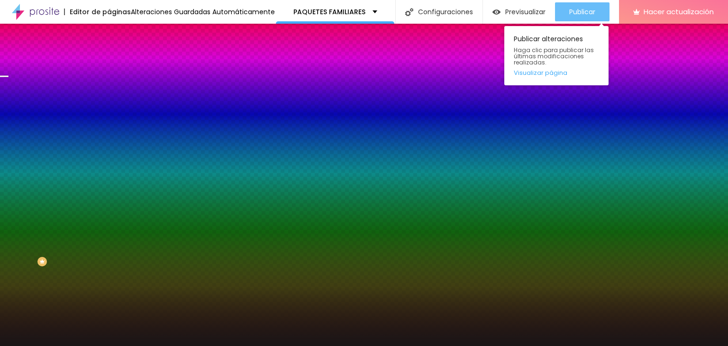
click at [573, 9] on font "Publicar" at bounding box center [582, 11] width 26 height 9
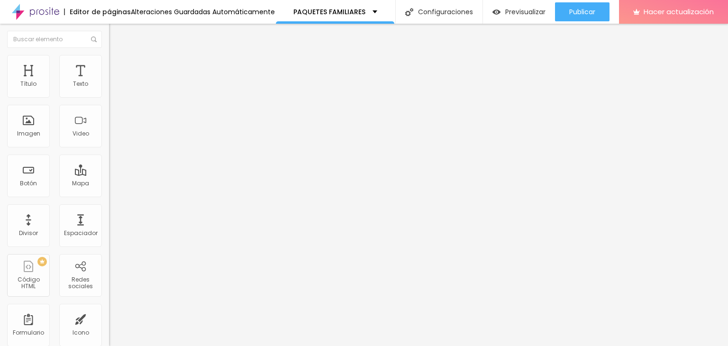
click at [109, 140] on button "button" at bounding box center [115, 135] width 13 height 10
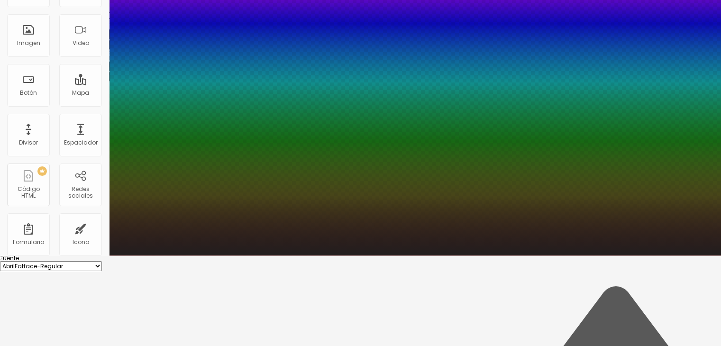
scroll to position [92, 0]
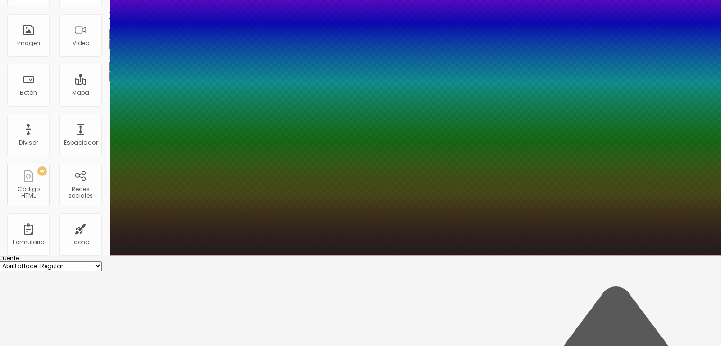
scroll to position [90, 0]
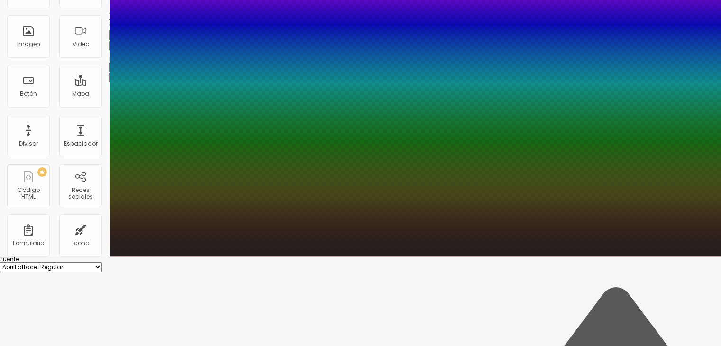
type input "1"
type input "#6B5959"
type input "1"
type input "#C7C7C7"
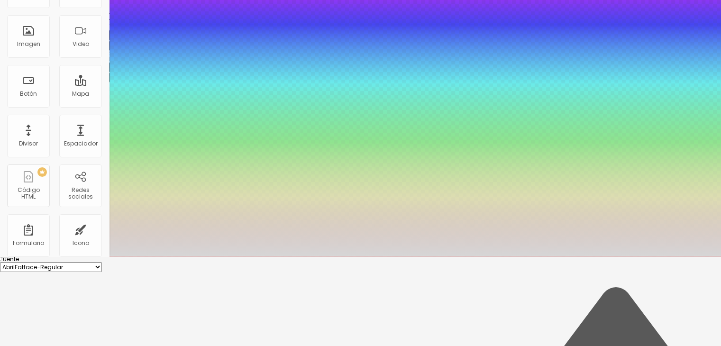
type input "1"
type input "#D6D6D6"
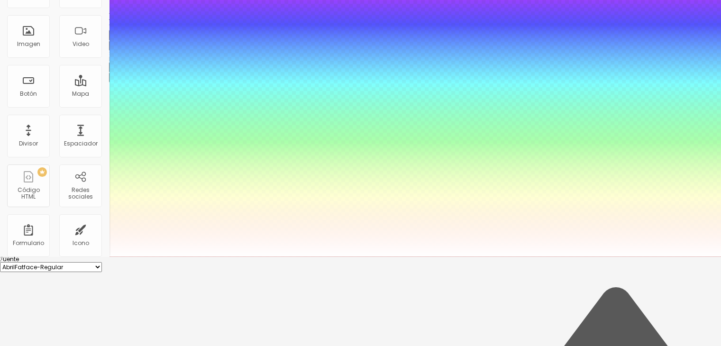
type input "1"
type input "#F1F1F1"
type input "1"
type input "#FFFFFF"
drag, startPoint x: 146, startPoint y: 319, endPoint x: 127, endPoint y: 269, distance: 53.4
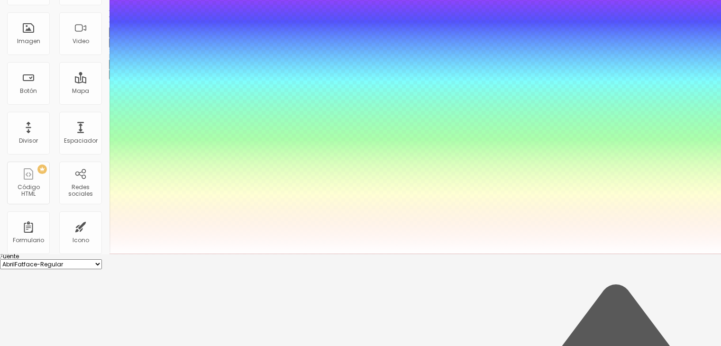
type input "1"
click at [59, 254] on div at bounding box center [360, 254] width 721 height 0
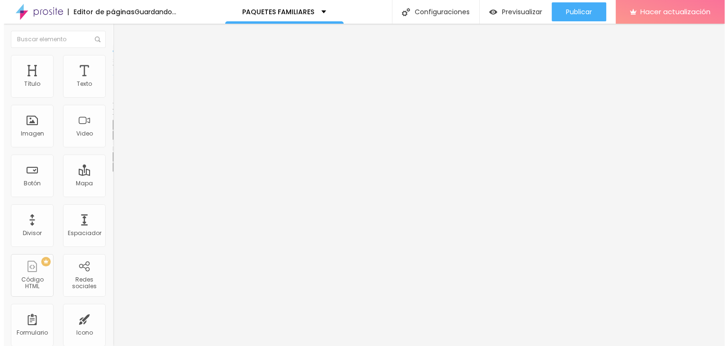
scroll to position [0, 0]
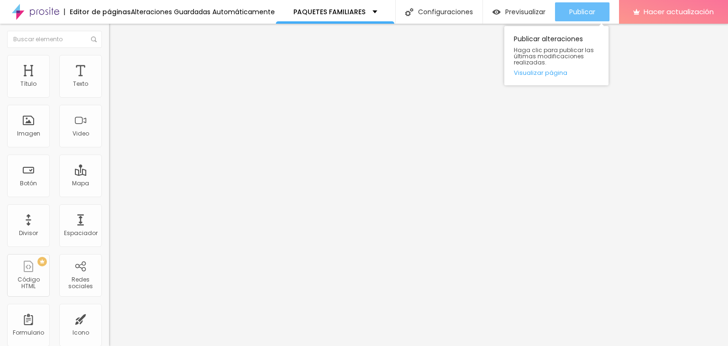
click at [588, 8] on font "Publicar" at bounding box center [582, 11] width 26 height 9
